Goal: Transaction & Acquisition: Obtain resource

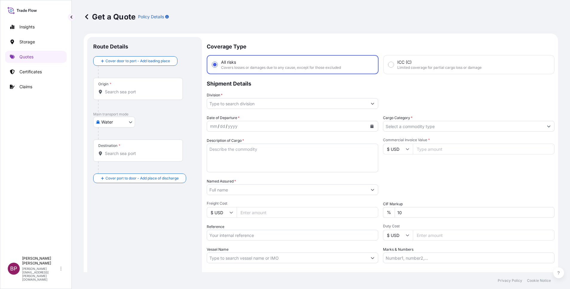
select select "Water"
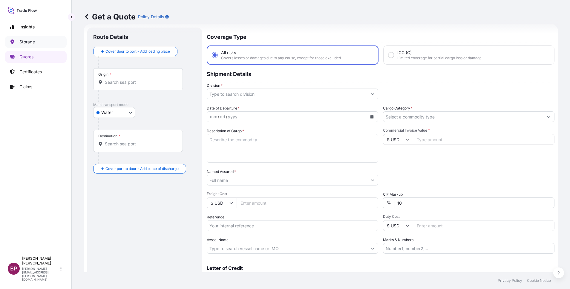
click at [31, 41] on p "Storage" at bounding box center [27, 42] width 16 height 6
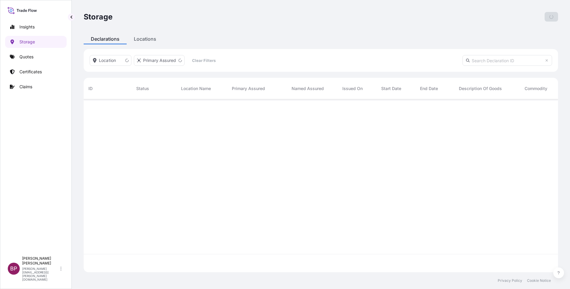
scroll to position [169, 468]
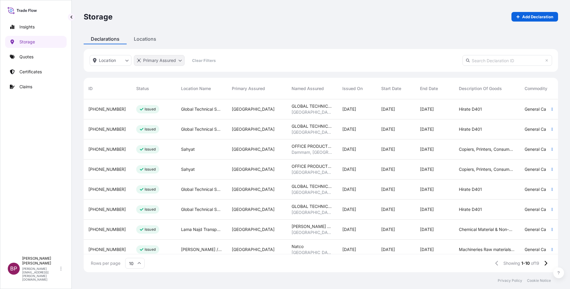
click at [175, 62] on html "Insights Storage Quotes Certificates Claims BP [PERSON_NAME] Kurian [EMAIL_ADDR…" at bounding box center [285, 144] width 570 height 289
click at [173, 77] on input "text" at bounding box center [181, 75] width 90 height 11
type input "med"
click at [138, 39] on html "Insights Storage Quotes Certificates Claims BP [PERSON_NAME] Kurian [EMAIL_ADDR…" at bounding box center [285, 144] width 570 height 289
click at [161, 61] on html "Insights Storage Quotes Certificates Claims BP [PERSON_NAME] Kurian [EMAIL_ADDR…" at bounding box center [285, 144] width 570 height 289
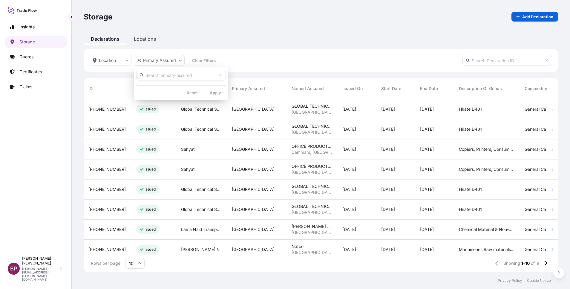
click at [164, 72] on input "text" at bounding box center [181, 75] width 90 height 11
type input "medmak"
click at [306, 49] on html "Insights Storage Quotes Certificates Claims BP [PERSON_NAME] Kurian [EMAIL_ADDR…" at bounding box center [285, 144] width 570 height 289
click at [510, 61] on input "text" at bounding box center [508, 60] width 90 height 11
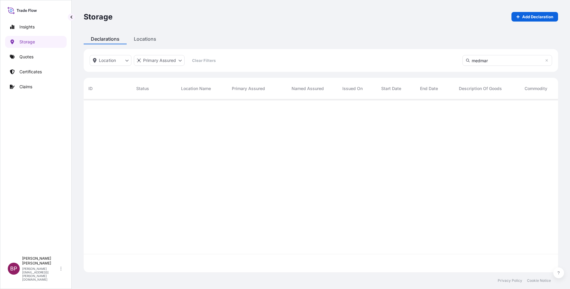
scroll to position [7, 7]
type input "medmak"
click at [126, 63] on html "Insights Storage Quotes Certificates Claims BP [PERSON_NAME] Kurian [EMAIL_ADDR…" at bounding box center [285, 144] width 570 height 289
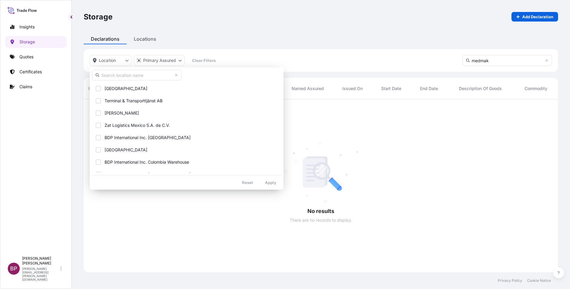
click at [126, 77] on input "text" at bounding box center [137, 75] width 90 height 11
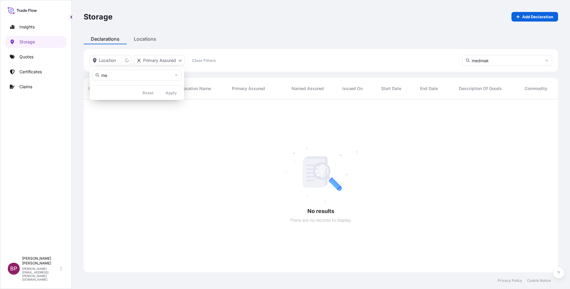
type input "m"
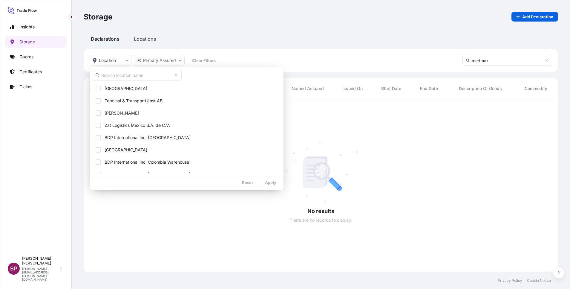
click at [289, 33] on html "Insights Storage Quotes Certificates Claims BP [PERSON_NAME] Kurian [EMAIL_ADDR…" at bounding box center [285, 144] width 570 height 289
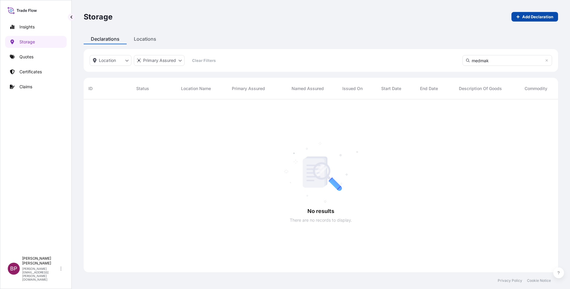
click at [545, 19] on p "Add Declaration" at bounding box center [538, 17] width 31 height 6
select select "31614"
select select "USD"
select select "mt"
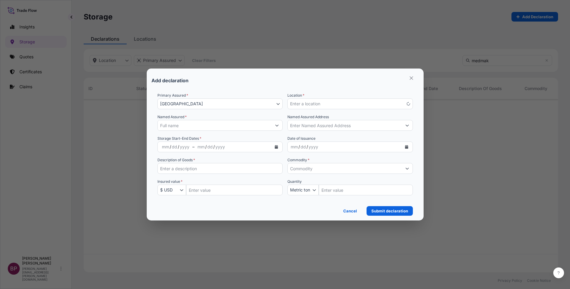
scroll to position [169, 468]
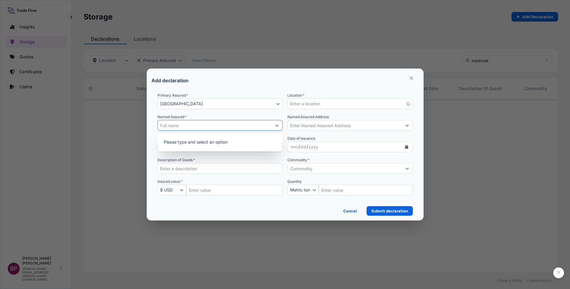
click at [243, 128] on input "Named Assured *" at bounding box center [215, 125] width 114 height 11
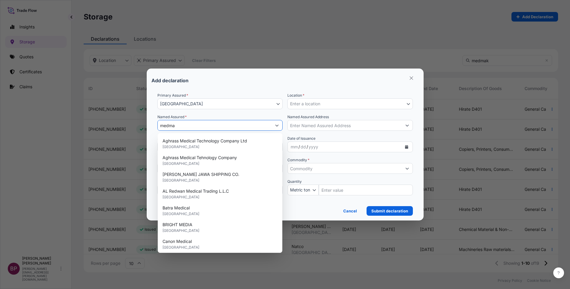
type input "medmak"
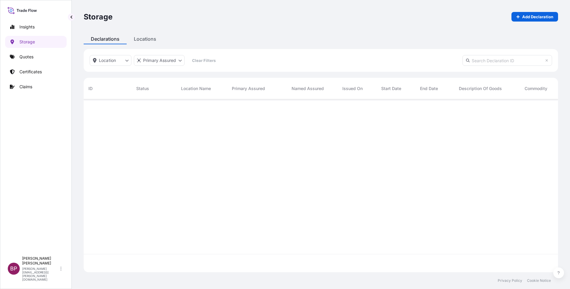
scroll to position [169, 468]
click at [34, 45] on link "Storage" at bounding box center [36, 42] width 62 height 12
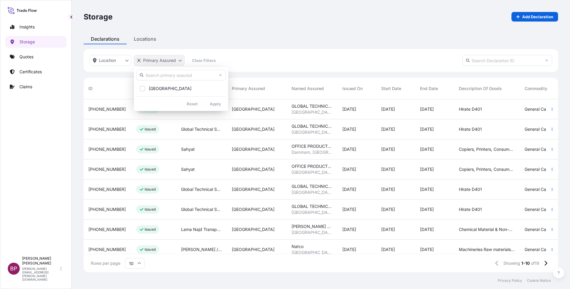
click at [178, 60] on html "Insights Storage Quotes Certificates Claims BP [PERSON_NAME] Kurian [EMAIL_ADDR…" at bounding box center [285, 144] width 570 height 289
click at [161, 87] on span "[GEOGRAPHIC_DATA]" at bounding box center [170, 88] width 43 height 6
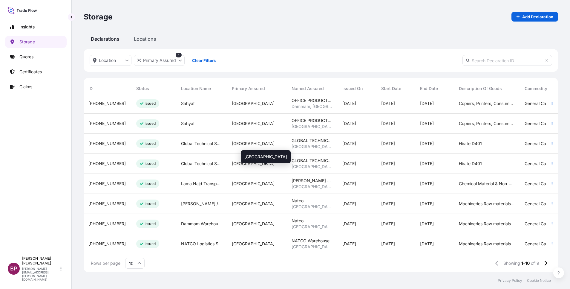
scroll to position [53, 0]
click at [546, 264] on icon at bounding box center [546, 263] width 3 height 5
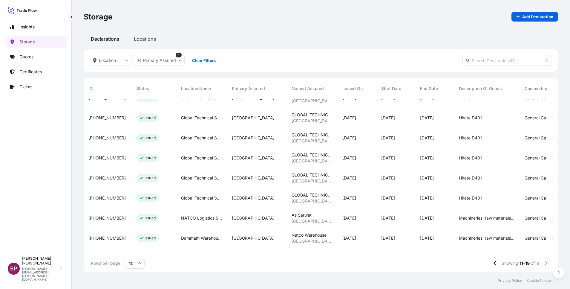
scroll to position [0, 0]
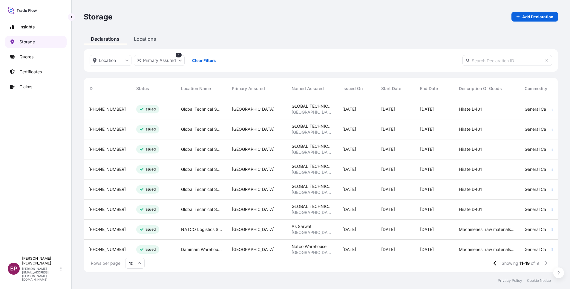
click at [35, 42] on link "Storage" at bounding box center [36, 42] width 62 height 12
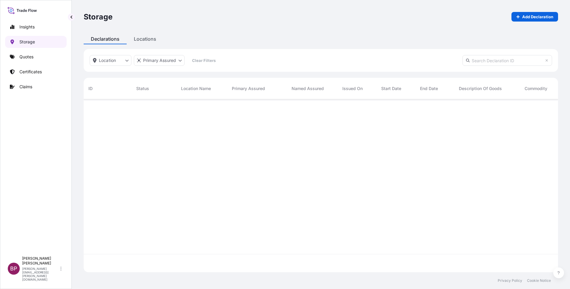
scroll to position [169, 468]
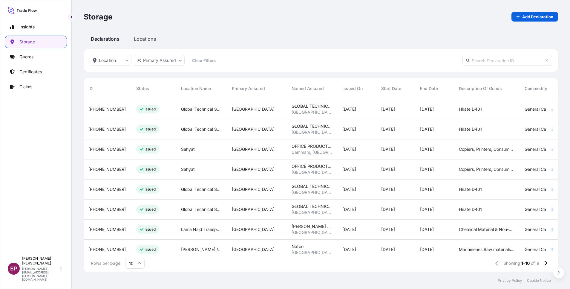
click at [485, 61] on input "text" at bounding box center [508, 60] width 90 height 11
paste input "BRZS22622"
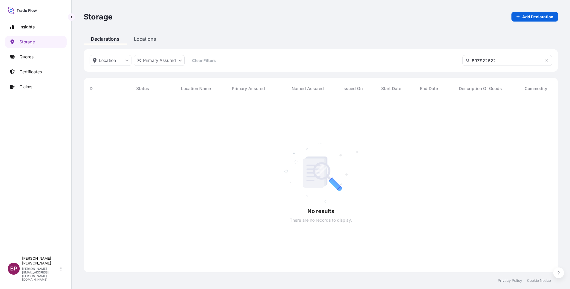
scroll to position [187, 468]
type input "BRZS22622"
click at [181, 60] on html "Insights Storage Quotes Certificates Claims BP [PERSON_NAME] Kurian [EMAIL_ADDR…" at bounding box center [285, 144] width 570 height 289
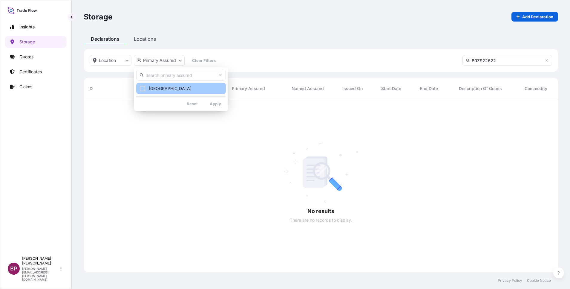
click at [170, 88] on span "[GEOGRAPHIC_DATA]" at bounding box center [170, 88] width 43 height 6
click at [123, 62] on html "Insights Storage Quotes Certificates Claims BP [PERSON_NAME] Kurian [EMAIL_ADDR…" at bounding box center [285, 144] width 570 height 289
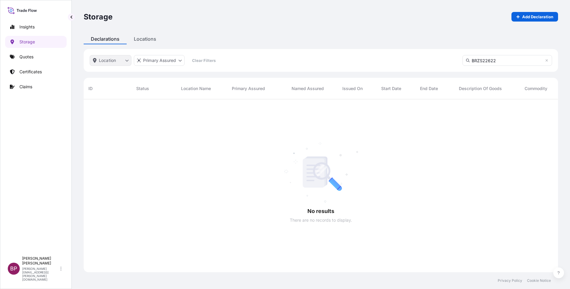
click at [125, 62] on html "Insights Storage Quotes Certificates Claims BP [PERSON_NAME] Kurian [EMAIL_ADDR…" at bounding box center [285, 144] width 570 height 289
click at [305, 39] on html "Insights Storage Quotes Certificates Claims BP [PERSON_NAME] Kurian [EMAIL_ADDR…" at bounding box center [285, 144] width 570 height 289
click at [547, 60] on icon at bounding box center [547, 60] width 2 height 2
click at [149, 39] on div "Storage Add Declaration Declarations Locations Location Primary Assured Clear F…" at bounding box center [321, 136] width 499 height 272
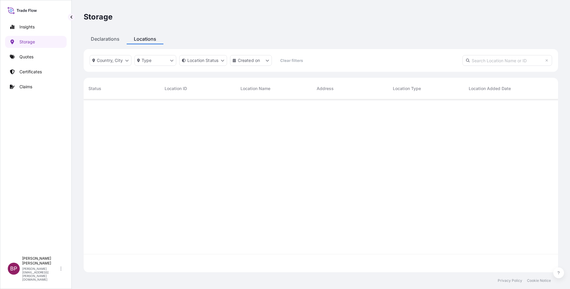
scroll to position [169, 468]
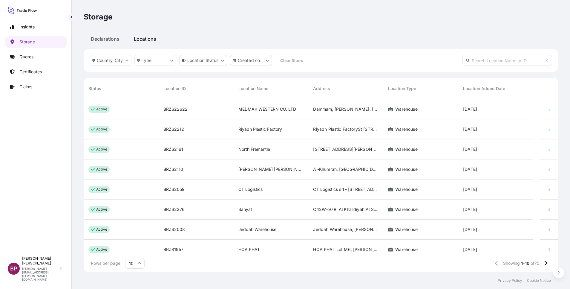
click at [494, 62] on input "text" at bounding box center [508, 60] width 90 height 11
paste input "BRZS22622"
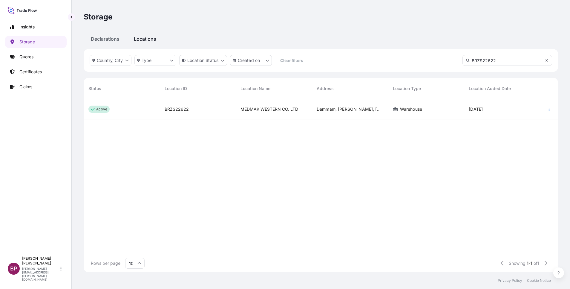
type input "BRZS22622"
click at [546, 60] on icon at bounding box center [547, 61] width 4 height 4
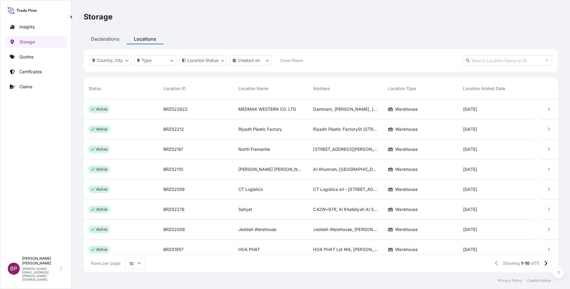
click at [494, 61] on input "text" at bounding box center [508, 60] width 90 height 11
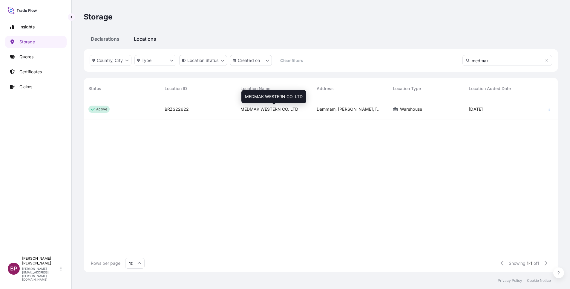
type input "medmak"
click at [278, 110] on span "MEDMAK WESTERN CO. LTD" at bounding box center [270, 109] width 58 height 6
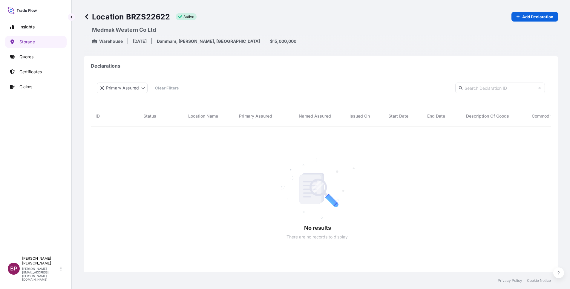
scroll to position [7, 7]
click at [531, 16] on p "Add Declaration" at bounding box center [538, 17] width 31 height 6
select select "31614"
select select "2283"
select select "USD"
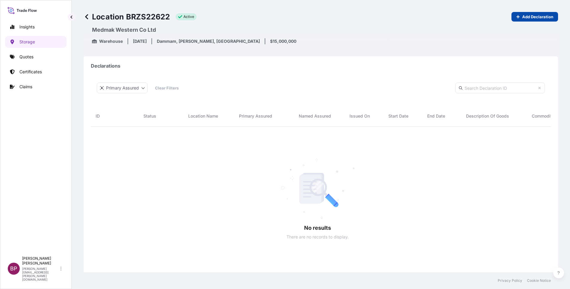
select select "mt"
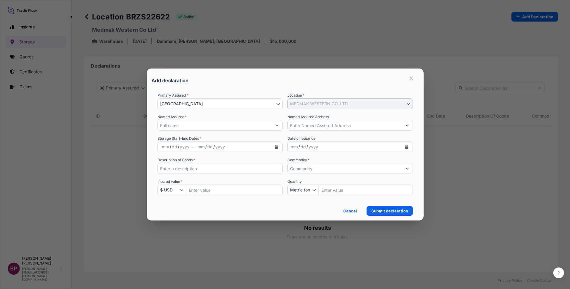
scroll to position [166, 447]
click at [198, 126] on input "Named Assured *" at bounding box center [215, 125] width 114 height 11
paste input "MEDMAK WESTERN CO. LTD"
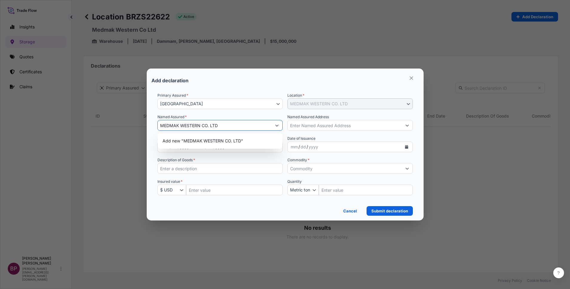
type input "MEDMAK WESTERN CO. LTD"
click at [344, 126] on input "Named Assured Address" at bounding box center [345, 125] width 114 height 11
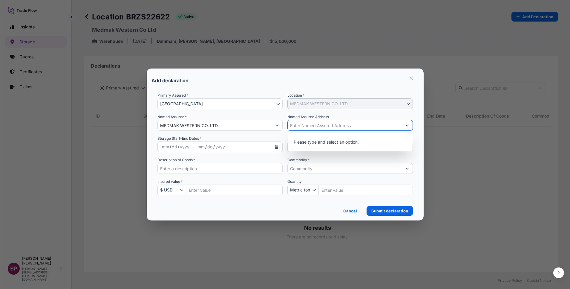
click at [344, 78] on div "Add declaration" at bounding box center [286, 80] width 268 height 14
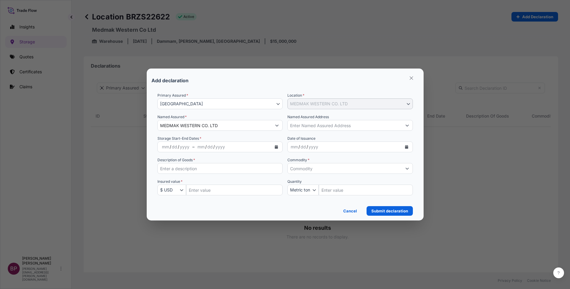
click at [408, 146] on icon "Calendar" at bounding box center [406, 147] width 3 height 4
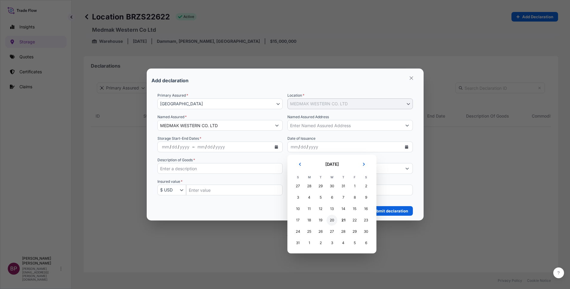
click at [332, 221] on div "20" at bounding box center [332, 220] width 11 height 11
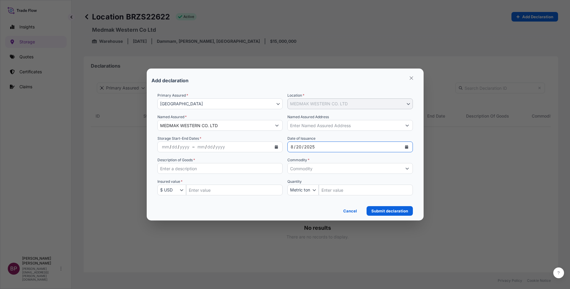
click at [314, 171] on input "Commodity *" at bounding box center [345, 168] width 114 height 11
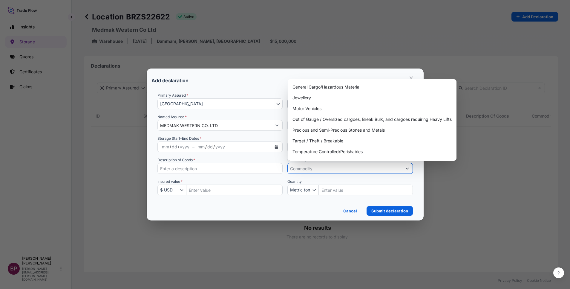
paste input "AUTOMATIC TRANSFER SWITCH / CONTROL GEAR & ACCESSORIES"
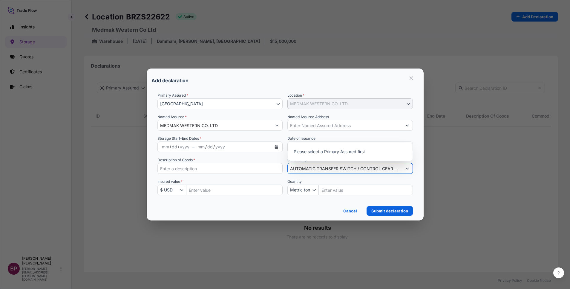
scroll to position [0, 27]
click at [407, 169] on icon "Show suggestions" at bounding box center [407, 169] width 3 height 2
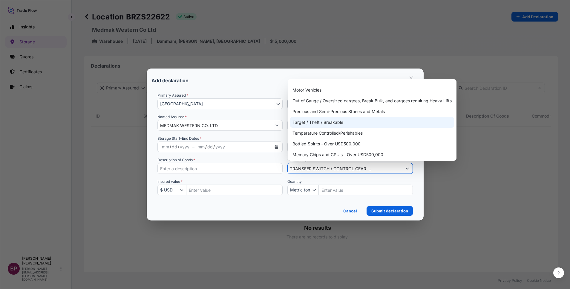
scroll to position [0, 0]
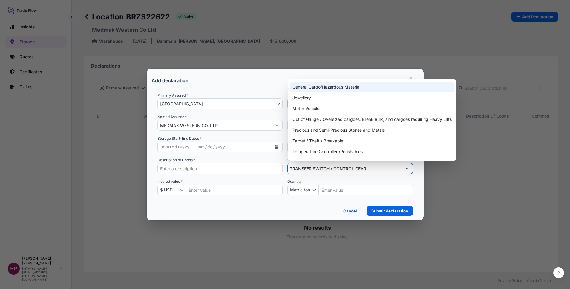
click at [346, 85] on div "General Cargo/Hazardous Material" at bounding box center [372, 87] width 164 height 11
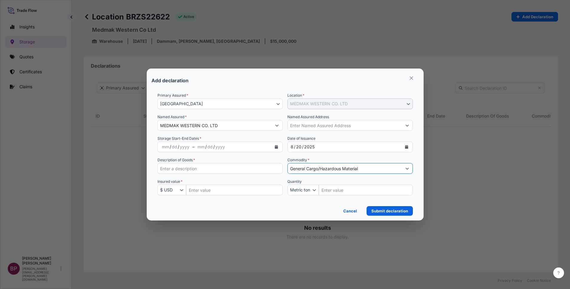
type input "General Cargo/Hazardous Material"
click at [219, 170] on input "Description of Goods *" at bounding box center [221, 168] width 126 height 11
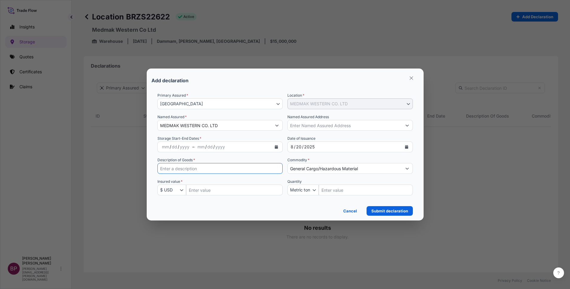
paste input "AUTOMATIC TRANSFER SWITCH / CONTROL GEAR & ACCESSORIES"
type input "AUTOMATIC TRANSFER SWITCH / CONTROL GEAR & ACCESSORIES"
click at [407, 147] on icon "Calendar" at bounding box center [406, 147] width 3 height 4
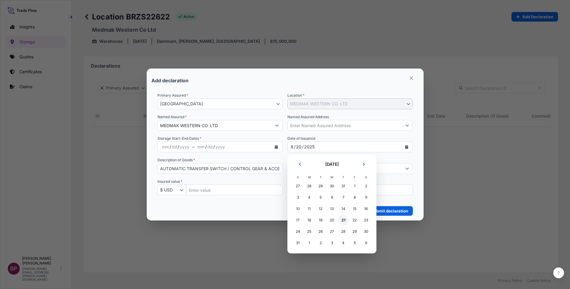
click at [343, 220] on div "21" at bounding box center [343, 220] width 11 height 11
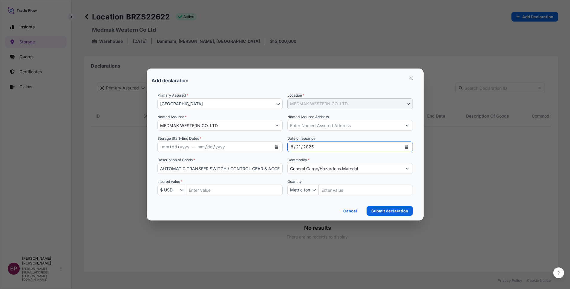
click at [276, 147] on icon "Calendar" at bounding box center [276, 147] width 3 height 4
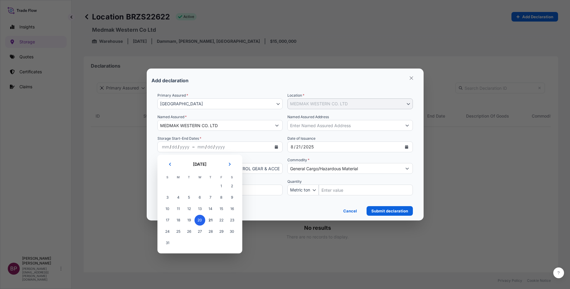
click at [201, 222] on span "20" at bounding box center [200, 220] width 11 height 11
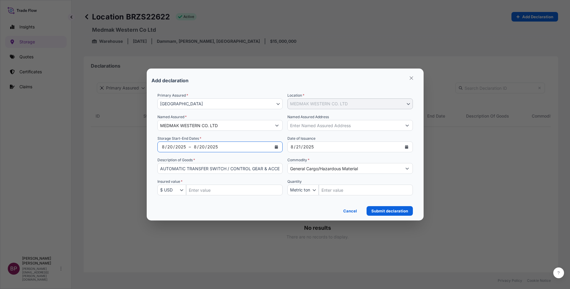
click at [277, 147] on icon "Calendar" at bounding box center [276, 147] width 3 height 4
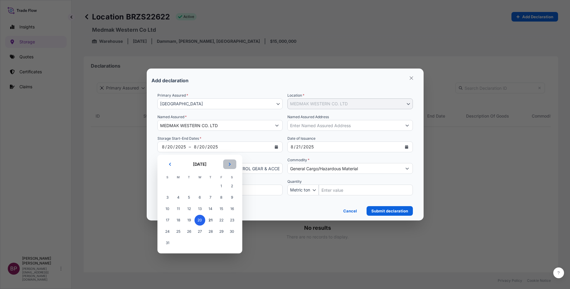
click at [231, 164] on icon "Next" at bounding box center [230, 164] width 4 height 4
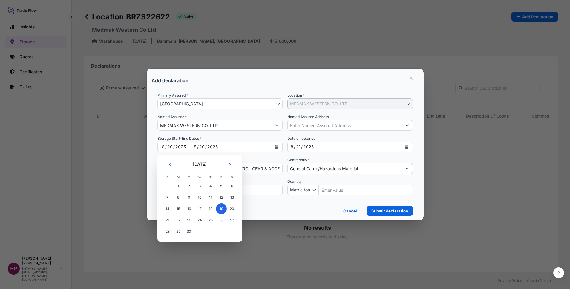
click at [221, 209] on span "19" at bounding box center [221, 208] width 11 height 11
click at [220, 207] on span "19" at bounding box center [221, 208] width 11 height 11
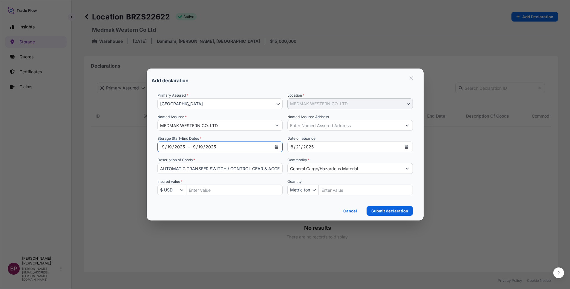
click at [275, 146] on icon "Calendar" at bounding box center [277, 147] width 4 height 4
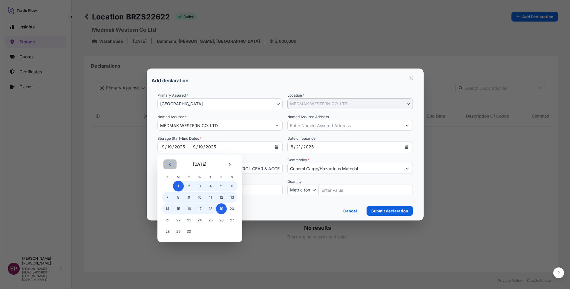
click at [171, 165] on div "[DATE] [DATE] S M T W T F S 31 1 2 3 4 5 6 7 8 9 10 11 12 13 14 15 16 17 18 19 …" at bounding box center [199, 198] width 75 height 78
click at [171, 165] on icon "Previous" at bounding box center [170, 164] width 4 height 4
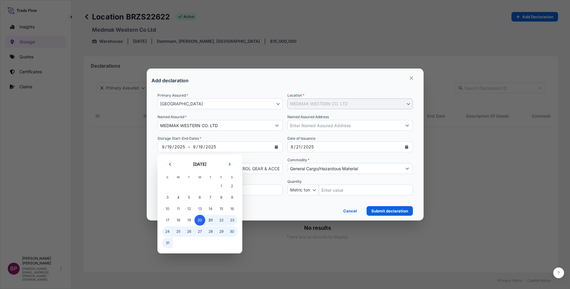
click at [200, 221] on span "20" at bounding box center [200, 220] width 11 height 11
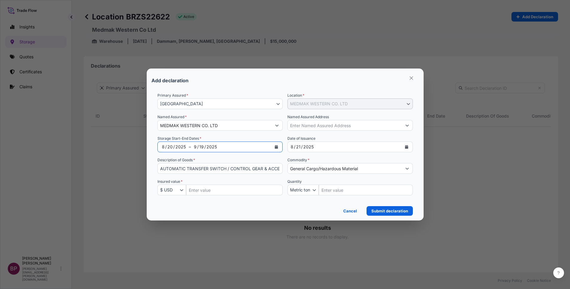
click at [227, 192] on input "Insured Value Amount" at bounding box center [234, 189] width 97 height 11
paste input "273703.10"
type input "273703.10"
click at [259, 209] on div "Cancel Submit declaration" at bounding box center [286, 208] width 256 height 13
click at [390, 210] on p "Submit declaration" at bounding box center [390, 211] width 37 height 6
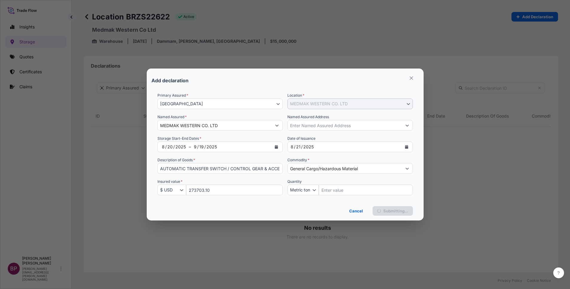
scroll to position [147, 447]
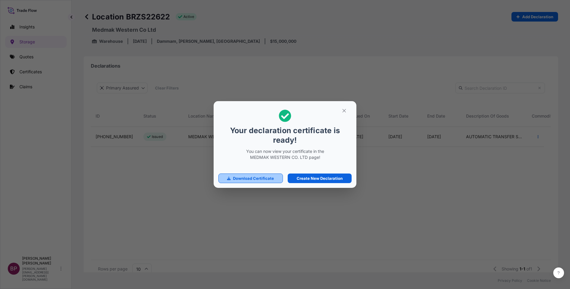
click at [264, 180] on p "Download Certificate" at bounding box center [253, 178] width 41 height 6
click at [342, 112] on icon "button" at bounding box center [344, 110] width 5 height 5
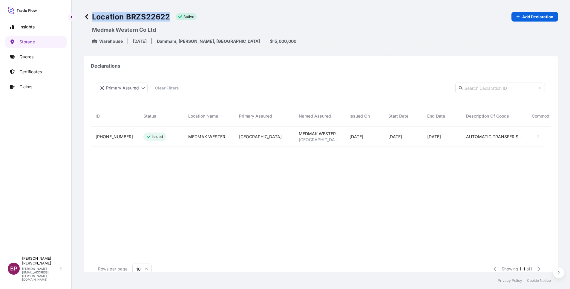
drag, startPoint x: 169, startPoint y: 17, endPoint x: 117, endPoint y: 11, distance: 53.2
click at [117, 11] on div "Location BRZS22622 active Add Declaration Medmak Western Co Ltd Warehouse [DATE…" at bounding box center [321, 28] width 475 height 56
copy p "Location BRZS22622"
click at [25, 57] on p "Quotes" at bounding box center [26, 57] width 14 height 6
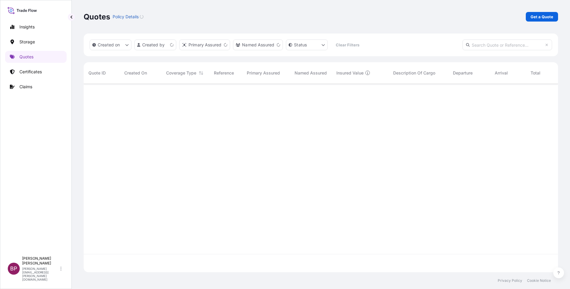
scroll to position [185, 468]
click at [544, 16] on p "Get a Quote" at bounding box center [542, 17] width 23 height 6
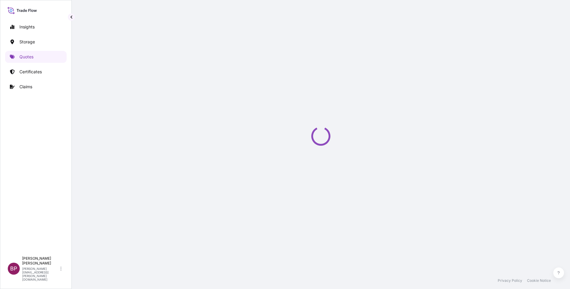
select select "Water"
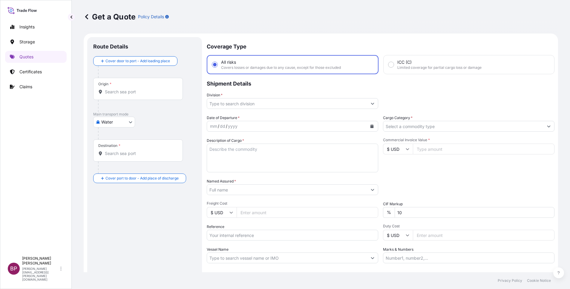
scroll to position [10, 0]
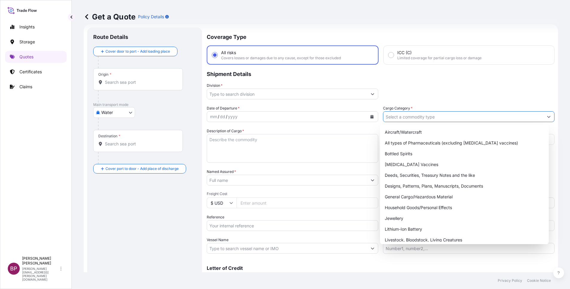
click at [544, 115] on button "Show suggestions" at bounding box center [549, 116] width 11 height 11
click at [438, 199] on div "General Cargo/Hazardous Material" at bounding box center [465, 196] width 164 height 11
type input "General Cargo/Hazardous Material"
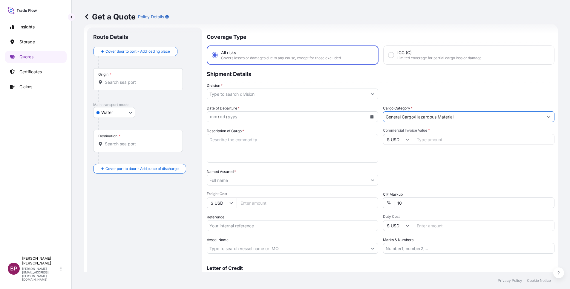
click at [367, 93] on button "Show suggestions" at bounding box center [372, 93] width 11 height 11
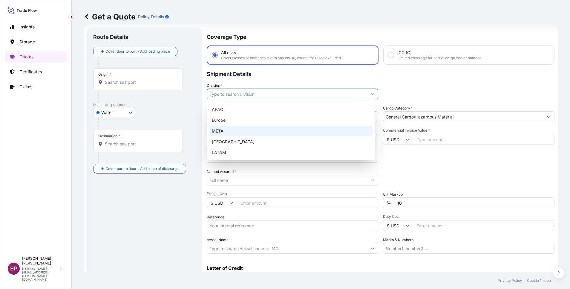
click at [242, 130] on div "META" at bounding box center [291, 131] width 163 height 11
type input "META"
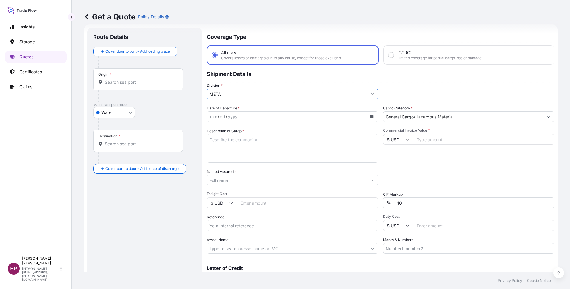
click at [270, 152] on textarea "Description of Cargo *" at bounding box center [293, 148] width 172 height 29
paste textarea "Hotel Amenitie"
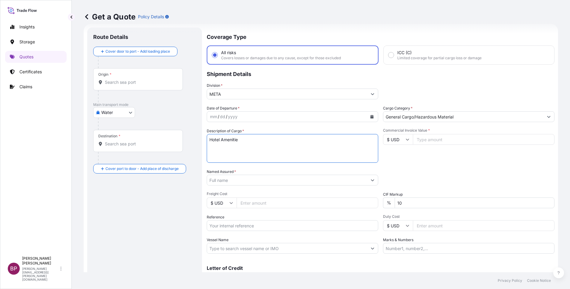
type textarea "Hotel Amenitie"
click at [438, 139] on input "Commercial Invoice Value *" at bounding box center [484, 139] width 142 height 11
paste input "53424.20"
type input "53424.20"
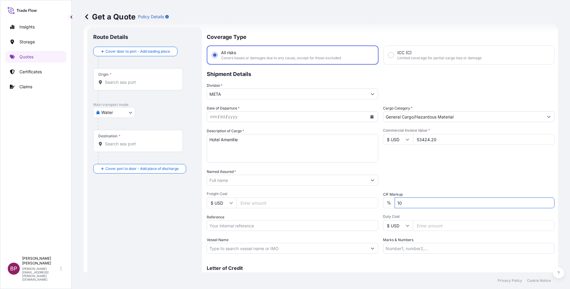
drag, startPoint x: 419, startPoint y: 204, endPoint x: 291, endPoint y: 196, distance: 127.6
click at [308, 197] on div "Date of Departure * mm / dd / yyyy Cargo Category * General Cargo/Hazardous Mat…" at bounding box center [381, 179] width 348 height 148
type input "0"
click at [251, 178] on input "Named Assured *" at bounding box center [285, 180] width 157 height 11
paste input "Rolaco Hospitality Supplies Co."
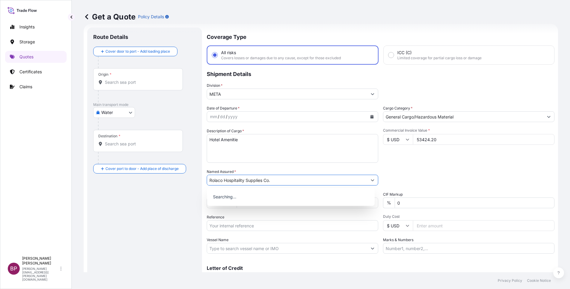
type input "Rolaco Hospitality Supplies Co."
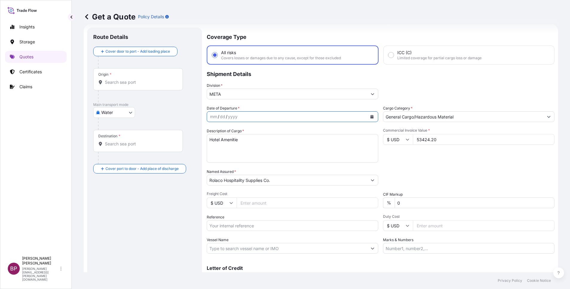
click at [367, 116] on button "Calendar" at bounding box center [372, 117] width 10 height 10
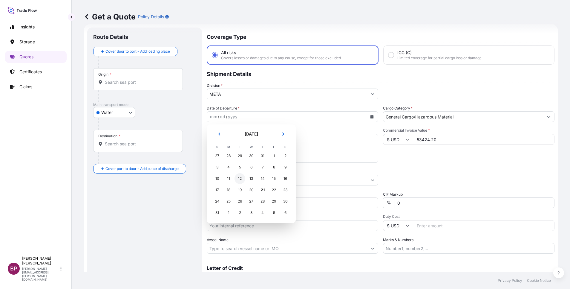
click at [241, 178] on div "12" at bounding box center [240, 178] width 11 height 11
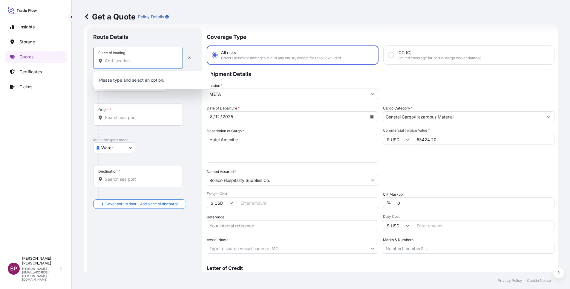
click at [153, 58] on input "Place of loading" at bounding box center [140, 61] width 71 height 6
paste input "[GEOGRAPHIC_DATA]"
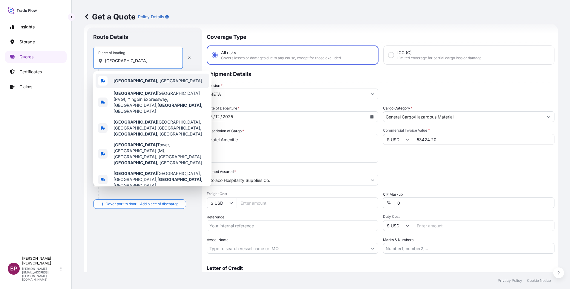
click at [148, 81] on div "[GEOGRAPHIC_DATA] , [GEOGRAPHIC_DATA]" at bounding box center [153, 81] width 114 height 14
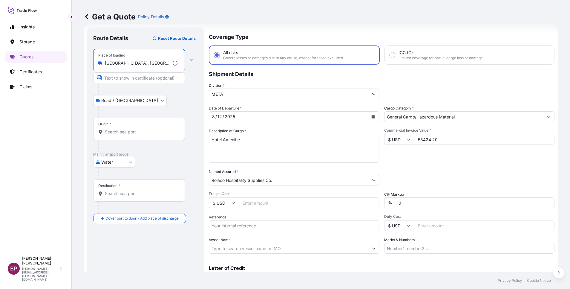
type input "[GEOGRAPHIC_DATA], [GEOGRAPHIC_DATA]"
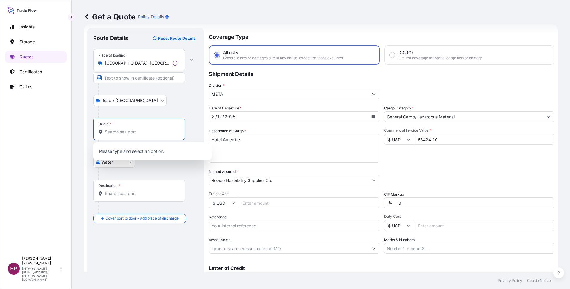
click at [143, 134] on input "Origin *" at bounding box center [141, 132] width 73 height 6
paste input "[GEOGRAPHIC_DATA]"
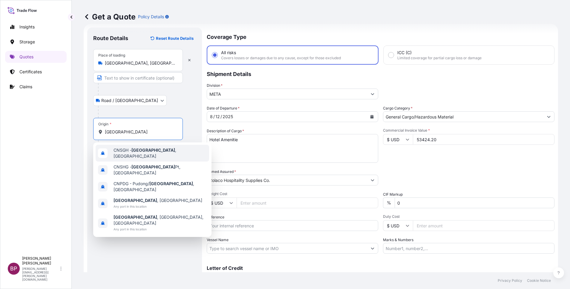
click at [162, 154] on span "CNSGH - [GEOGRAPHIC_DATA] , [GEOGRAPHIC_DATA]" at bounding box center [160, 153] width 93 height 12
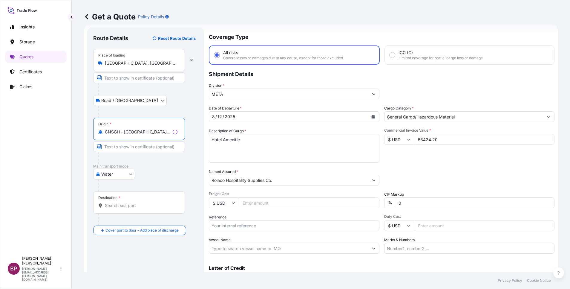
type input "CNSGH - [GEOGRAPHIC_DATA], [GEOGRAPHIC_DATA]"
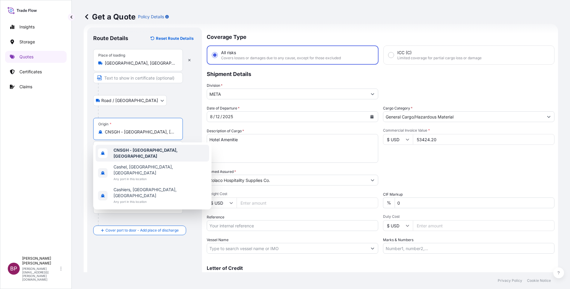
click at [193, 114] on div at bounding box center [147, 112] width 98 height 12
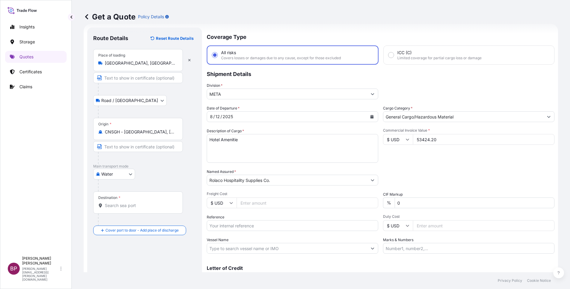
click at [139, 204] on input "Destination *" at bounding box center [140, 205] width 71 height 6
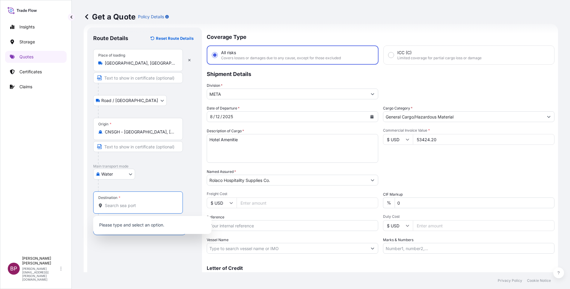
paste input "Jeddah"
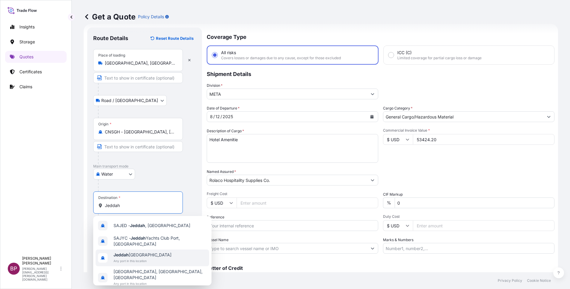
click at [139, 260] on span "Any port in this location" at bounding box center [143, 261] width 58 height 6
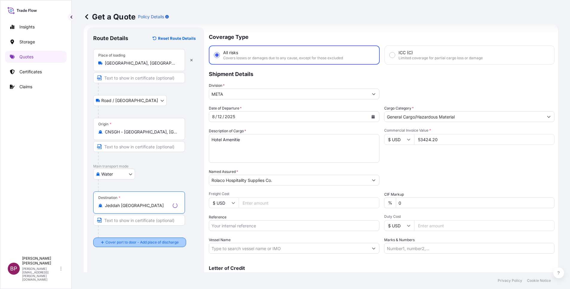
type input "Jeddah [GEOGRAPHIC_DATA]"
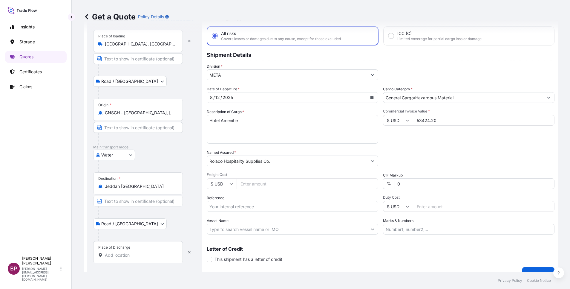
scroll to position [39, 0]
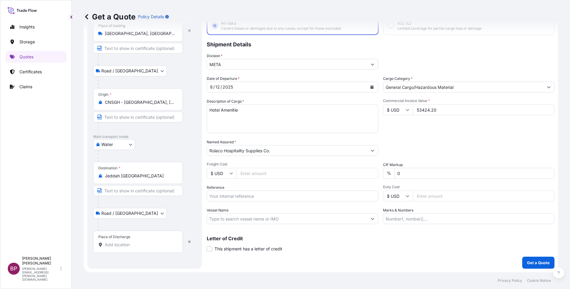
click at [142, 245] on input "Place of Discharge" at bounding box center [140, 245] width 71 height 6
paste input "Jeddah"
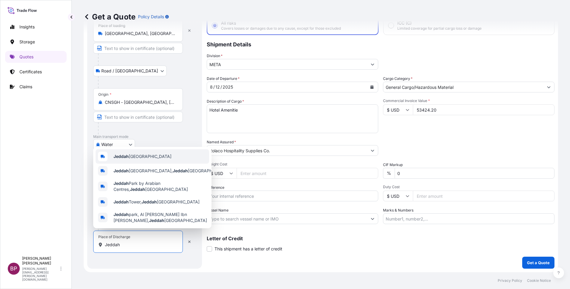
click at [163, 154] on div "Jeddah [GEOGRAPHIC_DATA]" at bounding box center [153, 156] width 114 height 14
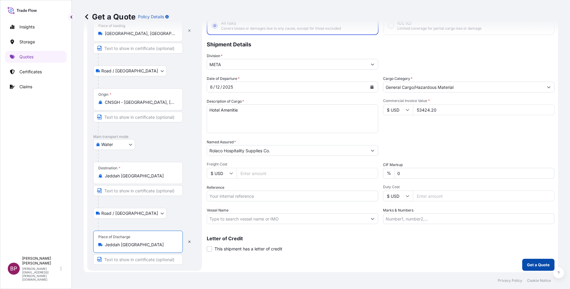
type input "Jeddah [GEOGRAPHIC_DATA]"
click at [527, 265] on p "Get a Quote" at bounding box center [538, 265] width 23 height 6
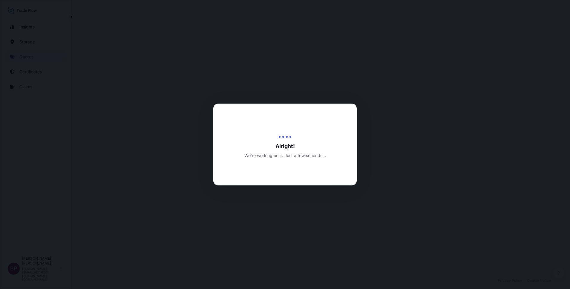
select select "Road / [GEOGRAPHIC_DATA]"
select select "Water"
select select "Road / [GEOGRAPHIC_DATA]"
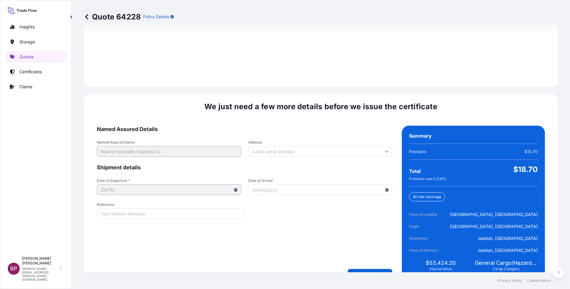
scroll to position [886, 0]
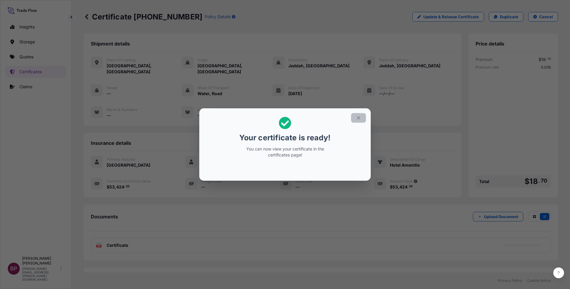
click at [362, 119] on button "button" at bounding box center [358, 118] width 15 height 10
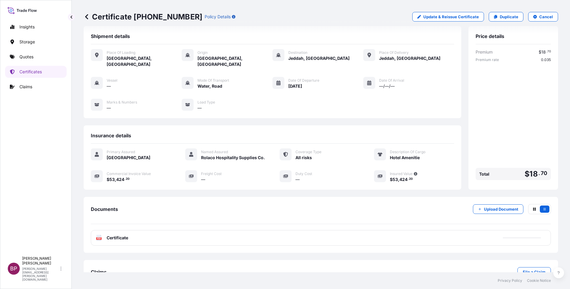
scroll to position [25, 0]
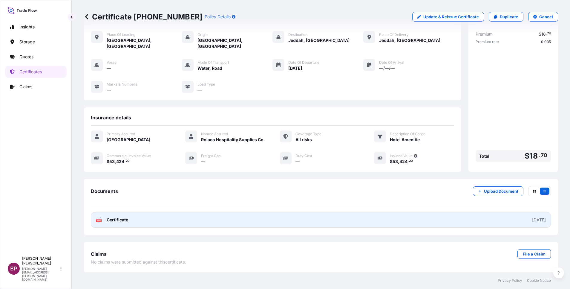
click at [121, 222] on span "Certificate" at bounding box center [118, 220] width 22 height 6
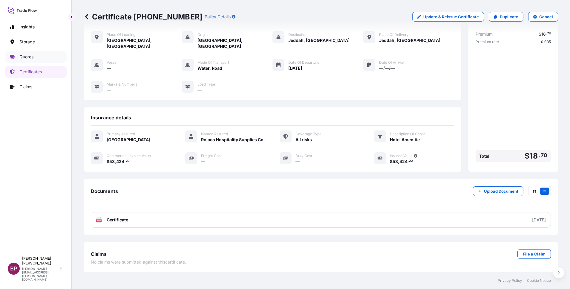
click at [29, 58] on p "Quotes" at bounding box center [26, 57] width 14 height 6
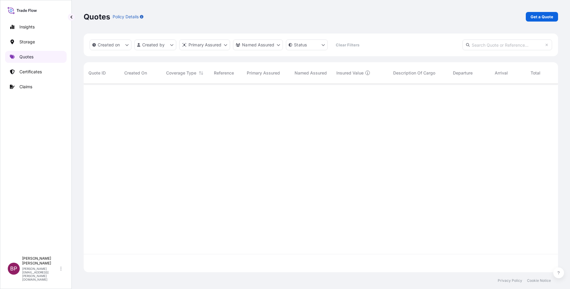
scroll to position [185, 468]
click at [540, 18] on p "Get a Quote" at bounding box center [542, 17] width 23 height 6
select select "Water"
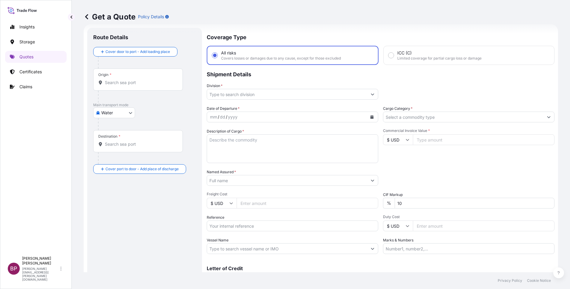
scroll to position [10, 0]
click at [435, 118] on input "Cargo Category *" at bounding box center [464, 116] width 160 height 11
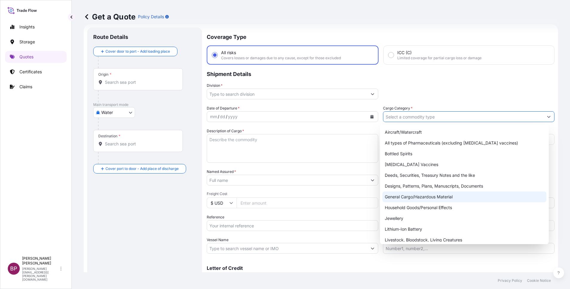
click at [425, 196] on div "General Cargo/Hazardous Material" at bounding box center [465, 196] width 164 height 11
type input "General Cargo/Hazardous Material"
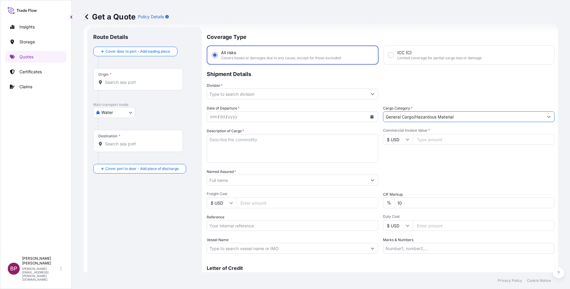
click at [354, 94] on input "Division *" at bounding box center [287, 93] width 160 height 11
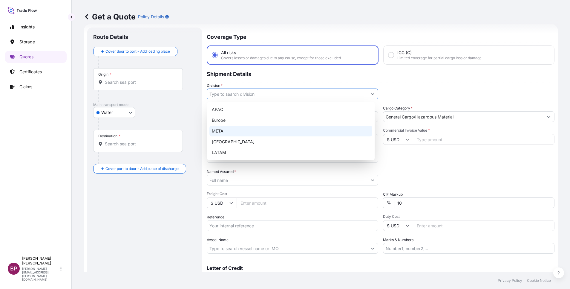
click at [256, 126] on div "META" at bounding box center [291, 131] width 163 height 11
type input "META"
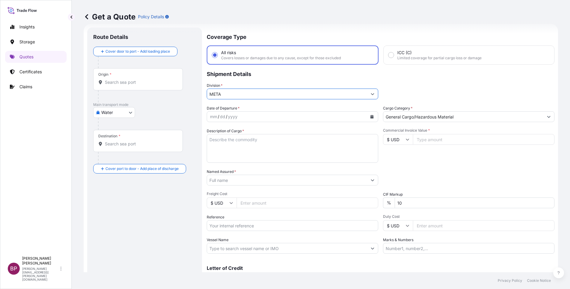
click at [260, 151] on textarea "Description of Cargo *" at bounding box center [293, 148] width 172 height 29
paste textarea "SPEEDSTILE FLS MAX WITH ITS ACCESORIES ENTRANCE CONTROL EQUIPMENT."
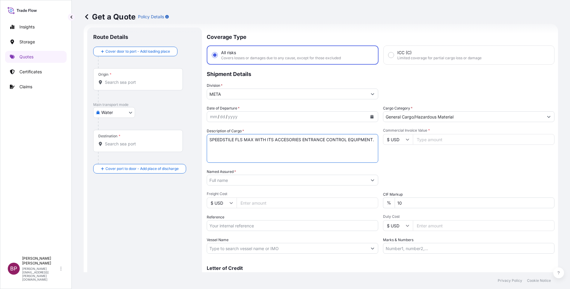
type textarea "SPEEDSTILE FLS MAX WITH ITS ACCESORIES ENTRANCE CONTROL EQUIPMENT."
click at [402, 141] on input "$ USD" at bounding box center [398, 139] width 30 height 11
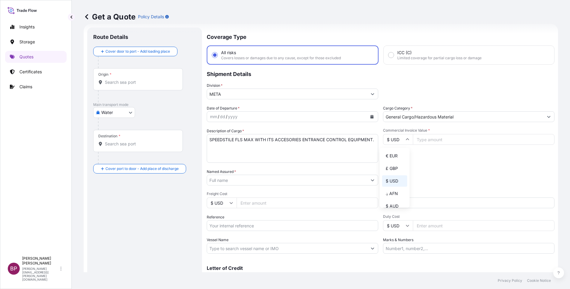
drag, startPoint x: 392, startPoint y: 162, endPoint x: 420, endPoint y: 147, distance: 32.4
click at [392, 161] on div "€ EUR" at bounding box center [394, 155] width 25 height 11
type input "€ EUR"
click at [426, 140] on input "Commercial Invoice Value *" at bounding box center [484, 139] width 142 height 11
paste input "53613.00"
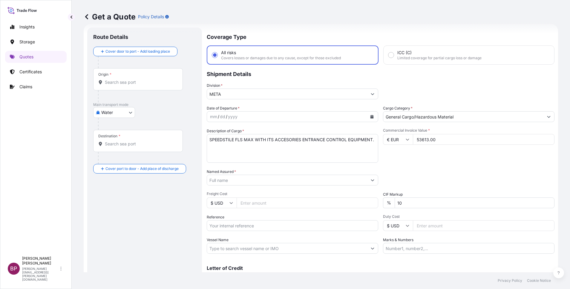
type input "53613.00"
click at [354, 197] on div "Date of Departure * mm / dd / yyyy Cargo Category * General Cargo/Hazardous Mat…" at bounding box center [381, 179] width 348 height 148
type input "0"
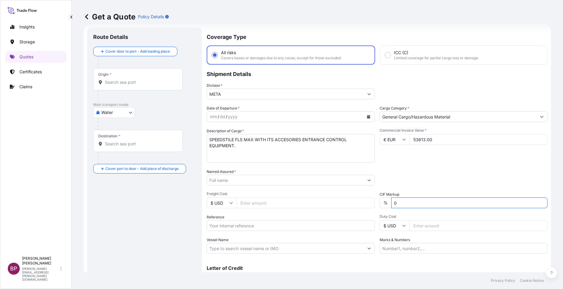
click at [253, 182] on input "Named Assured *" at bounding box center [285, 180] width 157 height 11
paste input "[PERSON_NAME] CTC"
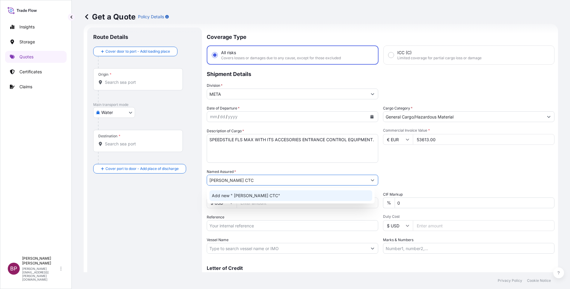
type input "[PERSON_NAME] CTC"
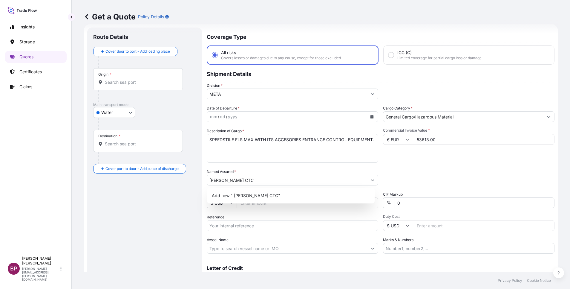
click at [444, 168] on div "Date of Departure * mm / dd / yyyy Cargo Category * General Cargo/Hazardous Mat…" at bounding box center [381, 179] width 348 height 148
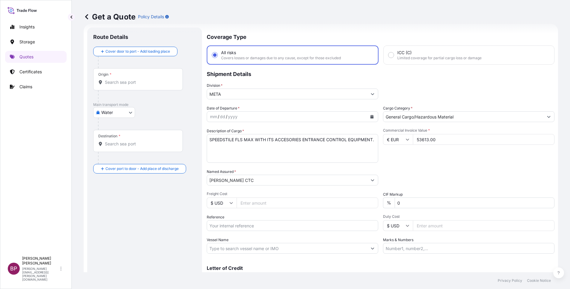
click at [370, 117] on icon "Calendar" at bounding box center [372, 117] width 4 height 4
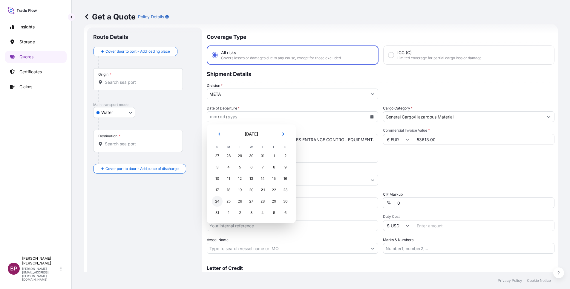
click at [219, 202] on div "24" at bounding box center [217, 201] width 11 height 11
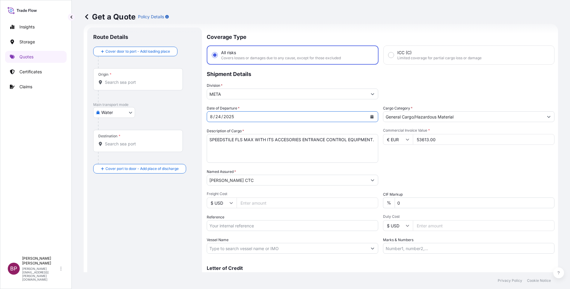
click at [130, 109] on body "Selected Date: [DATE] Insights Storage Quotes Certificates Claims BP [PERSON_NA…" at bounding box center [285, 144] width 570 height 289
click at [120, 128] on div "Air" at bounding box center [114, 128] width 37 height 11
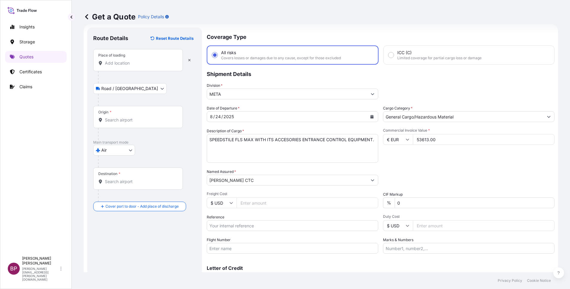
click at [140, 62] on input "Place of loading" at bounding box center [140, 63] width 71 height 6
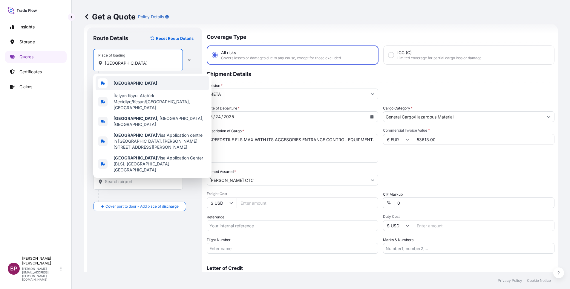
click at [126, 83] on div "[GEOGRAPHIC_DATA]" at bounding box center [153, 83] width 114 height 14
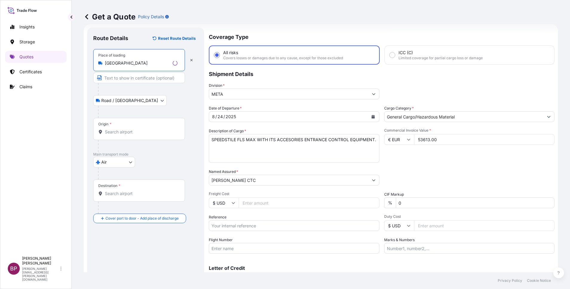
type input "[GEOGRAPHIC_DATA]"
click at [132, 135] on div "Origin *" at bounding box center [139, 129] width 92 height 22
click at [132, 135] on input "Origin *" at bounding box center [141, 132] width 73 height 6
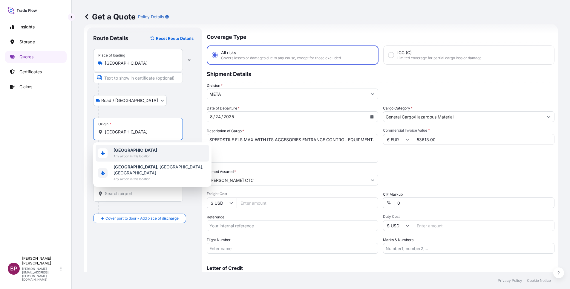
click at [140, 152] on span "[GEOGRAPHIC_DATA]" at bounding box center [136, 150] width 44 height 6
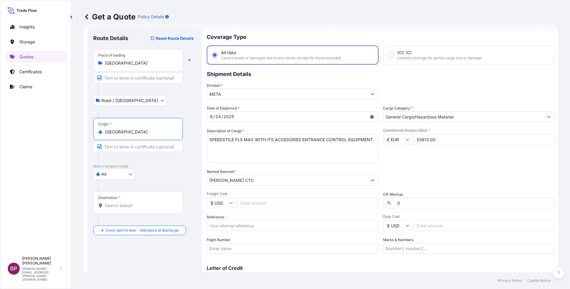
type input "[GEOGRAPHIC_DATA]"
drag, startPoint x: 144, startPoint y: 203, endPoint x: 135, endPoint y: 203, distance: 8.7
click at [142, 203] on input "Destination *" at bounding box center [140, 205] width 71 height 6
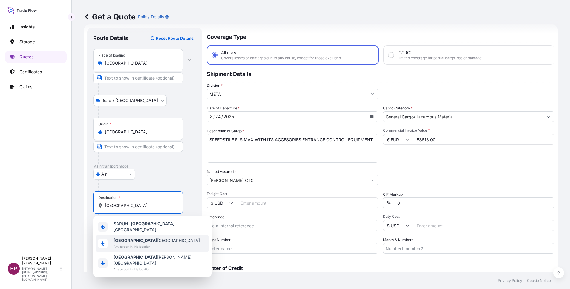
click at [144, 243] on span "Any airport in this location" at bounding box center [157, 246] width 86 height 6
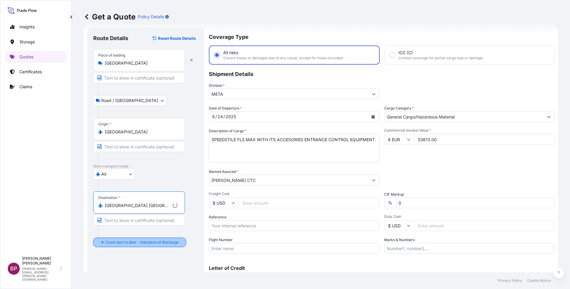
type input "[GEOGRAPHIC_DATA] [GEOGRAPHIC_DATA]"
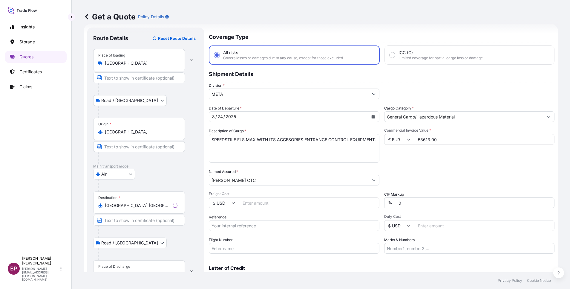
click at [135, 267] on div "Place of Discharge" at bounding box center [139, 271] width 92 height 22
click at [135, 271] on input "Place of Discharge" at bounding box center [141, 274] width 73 height 6
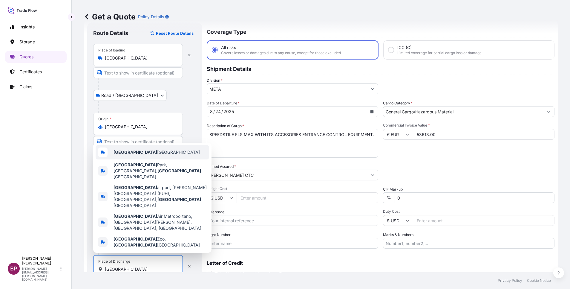
click at [152, 159] on div "[GEOGRAPHIC_DATA] [GEOGRAPHIC_DATA]" at bounding box center [153, 152] width 114 height 14
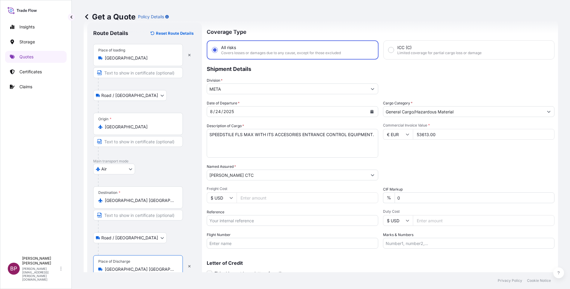
scroll to position [41, 0]
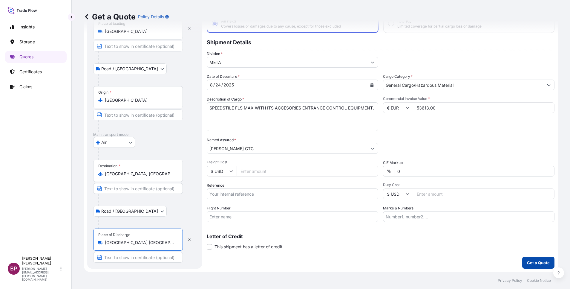
type input "[GEOGRAPHIC_DATA] [GEOGRAPHIC_DATA]"
click at [530, 264] on p "Get a Quote" at bounding box center [538, 262] width 23 height 6
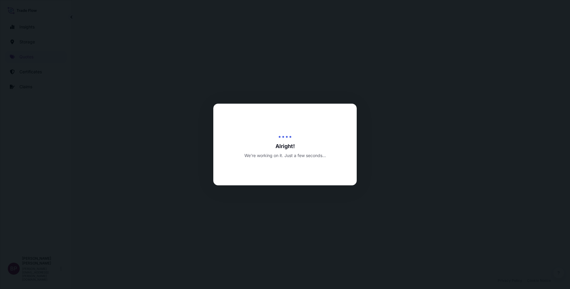
select select "Road / [GEOGRAPHIC_DATA]"
select select "Air"
select select "Road / [GEOGRAPHIC_DATA]"
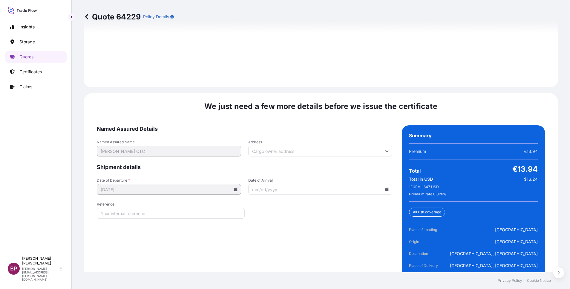
scroll to position [917, 0]
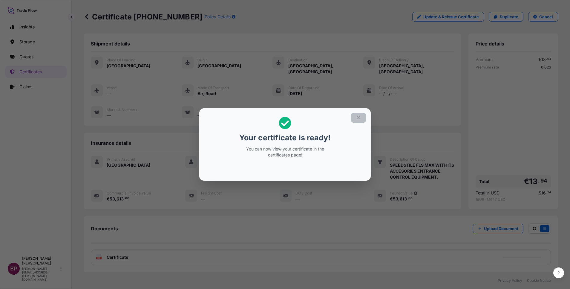
click at [359, 120] on icon "button" at bounding box center [358, 117] width 5 height 5
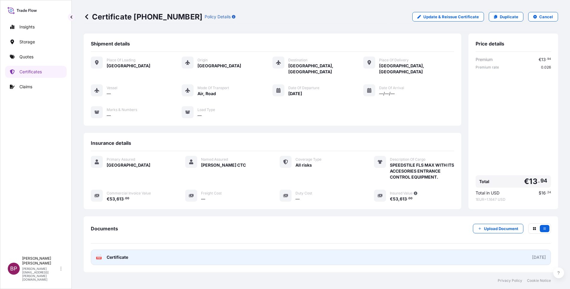
click at [122, 254] on span "Certificate" at bounding box center [118, 257] width 22 height 6
